Goal: Information Seeking & Learning: Find specific fact

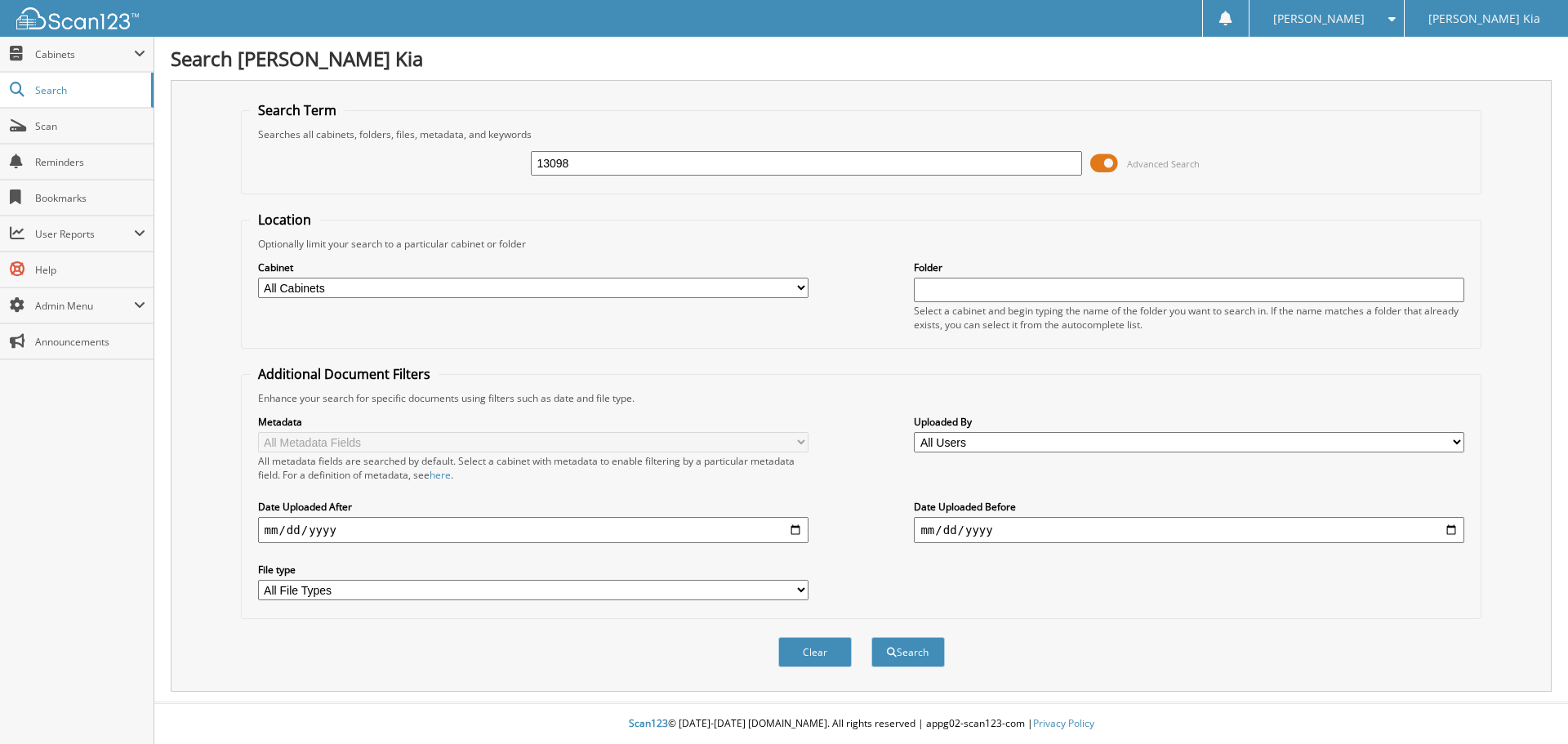
type input "13098"
click at [871, 637] on button "Search" at bounding box center [908, 652] width 74 height 30
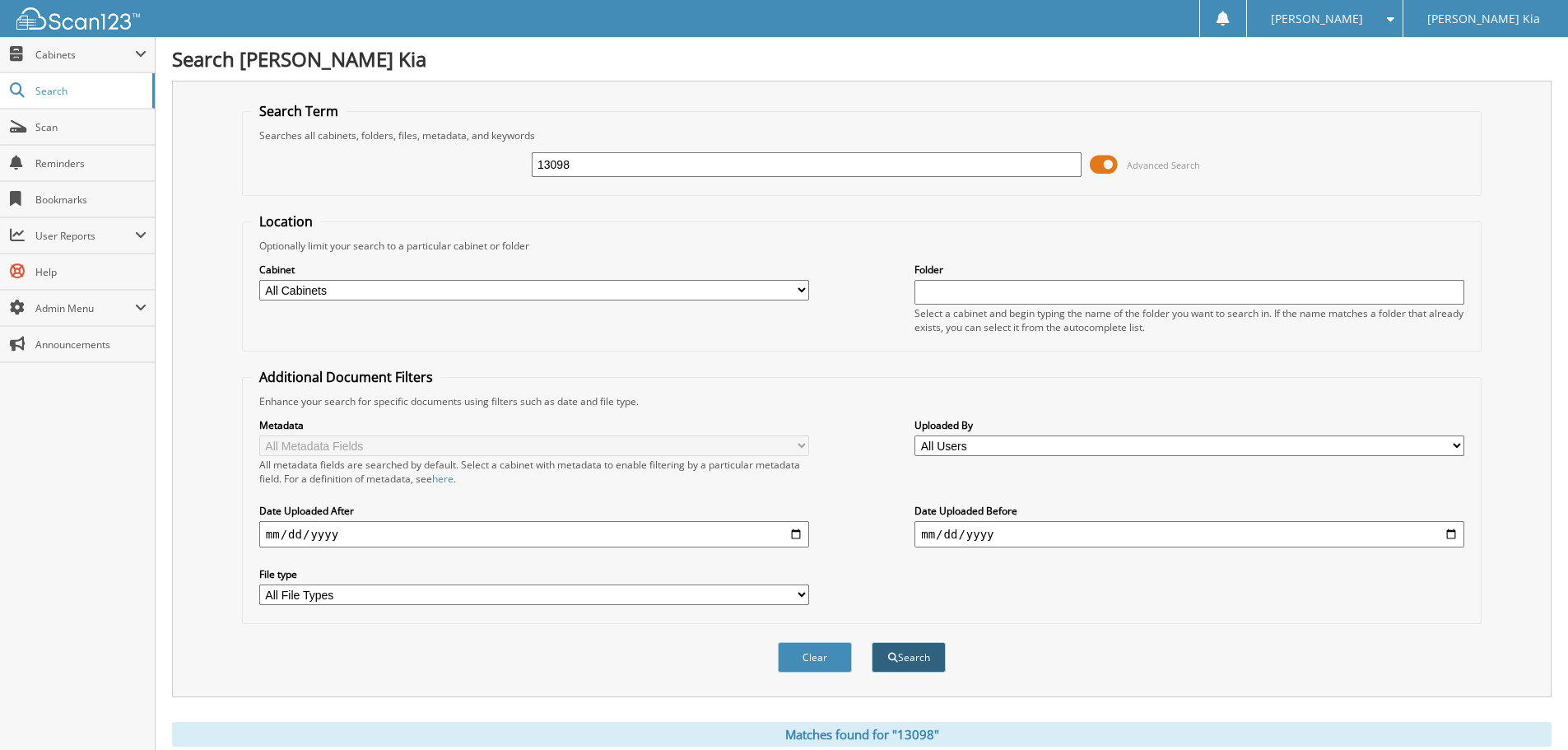
click at [932, 647] on button "Search" at bounding box center [909, 657] width 74 height 30
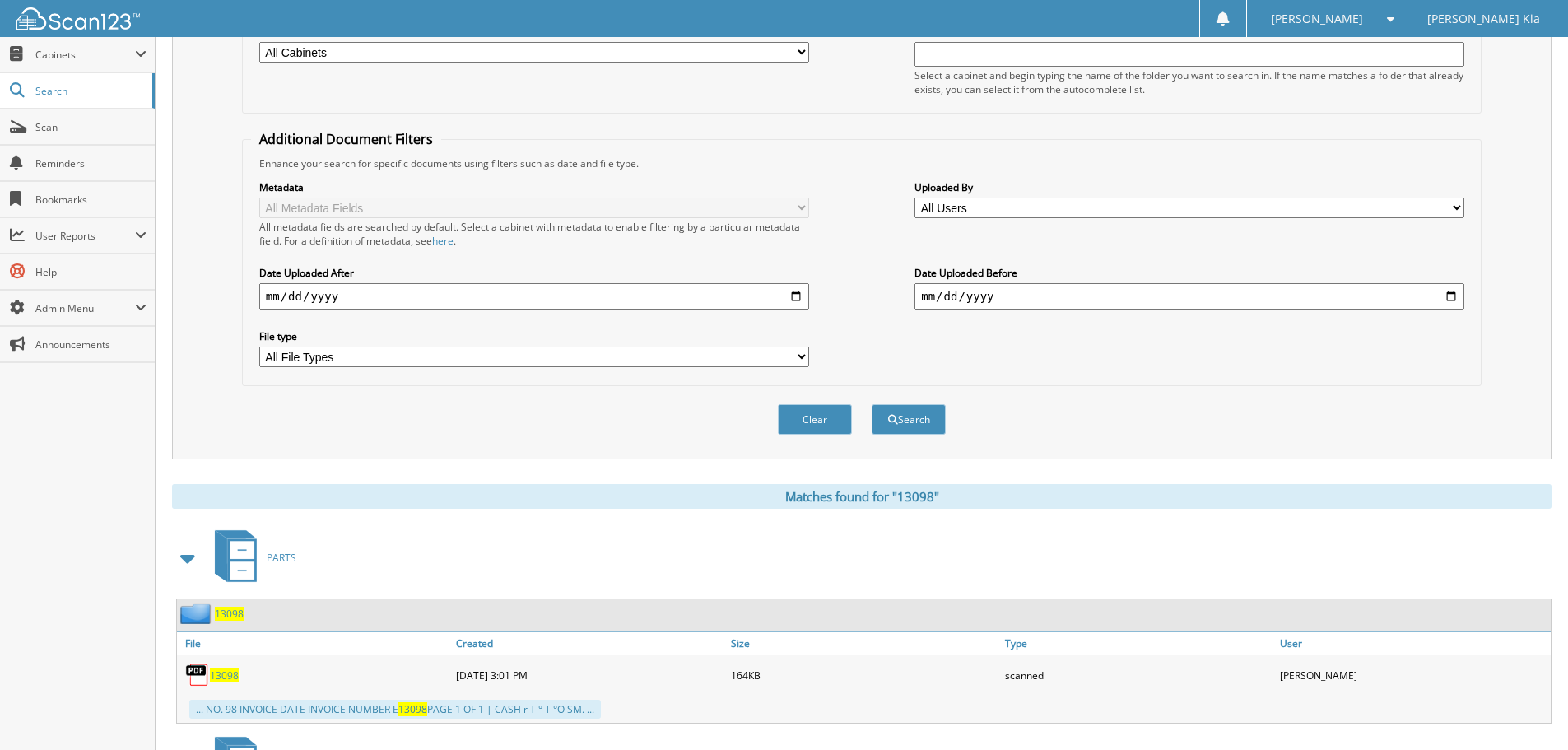
scroll to position [247, 0]
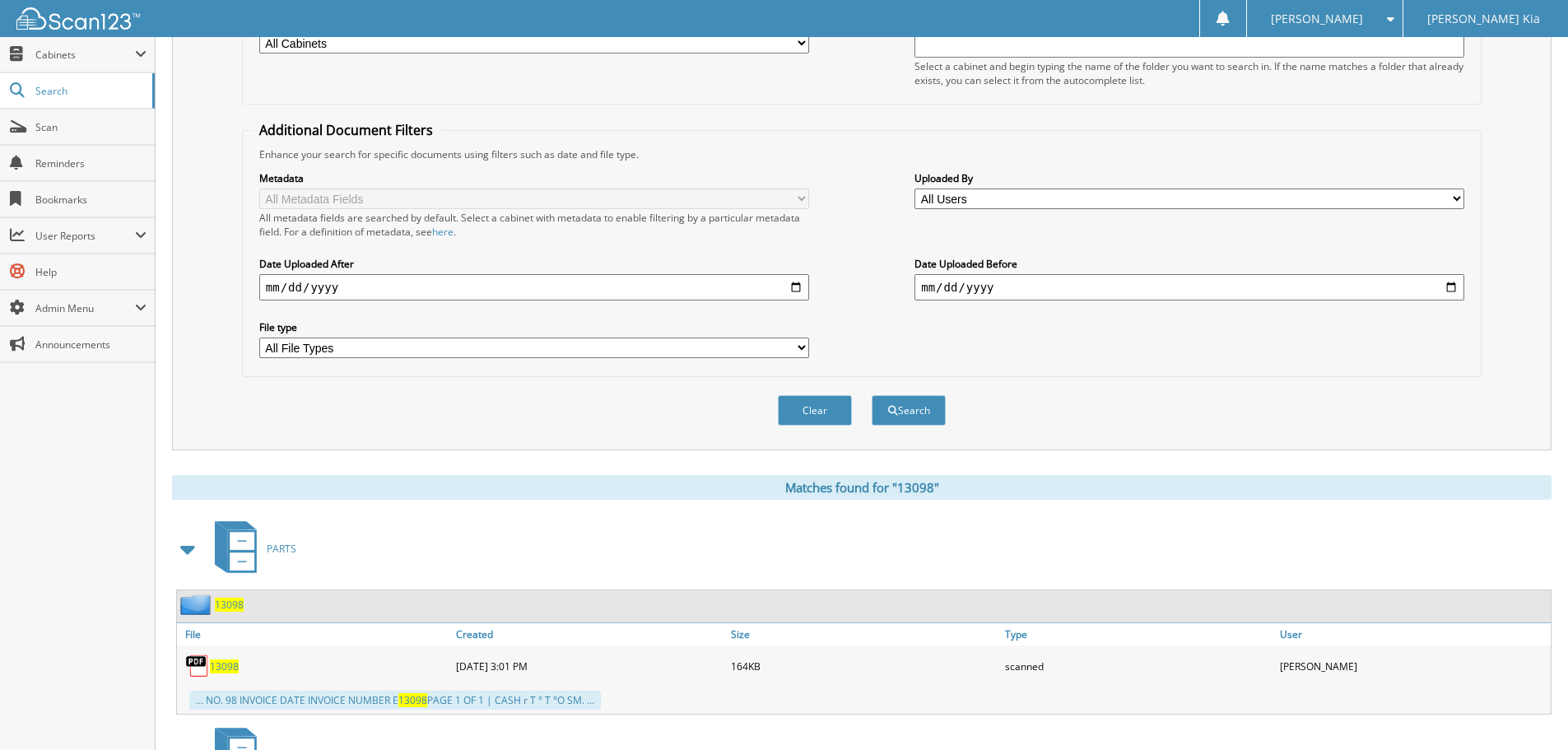
click at [221, 671] on span "13098" at bounding box center [224, 666] width 29 height 14
